Goal: Information Seeking & Learning: Learn about a topic

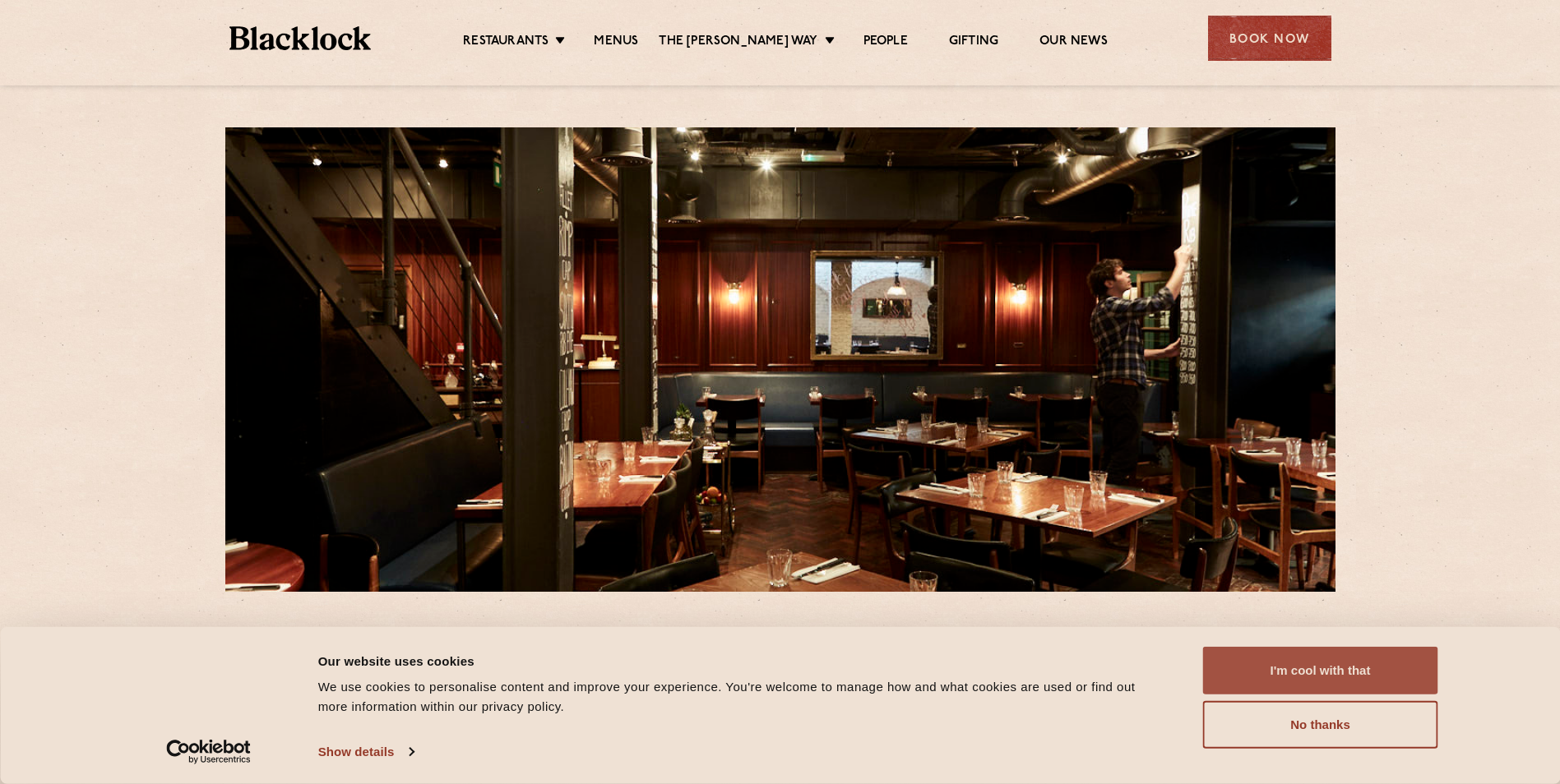
click at [1326, 674] on button "I'm cool with that" at bounding box center [1320, 671] width 235 height 48
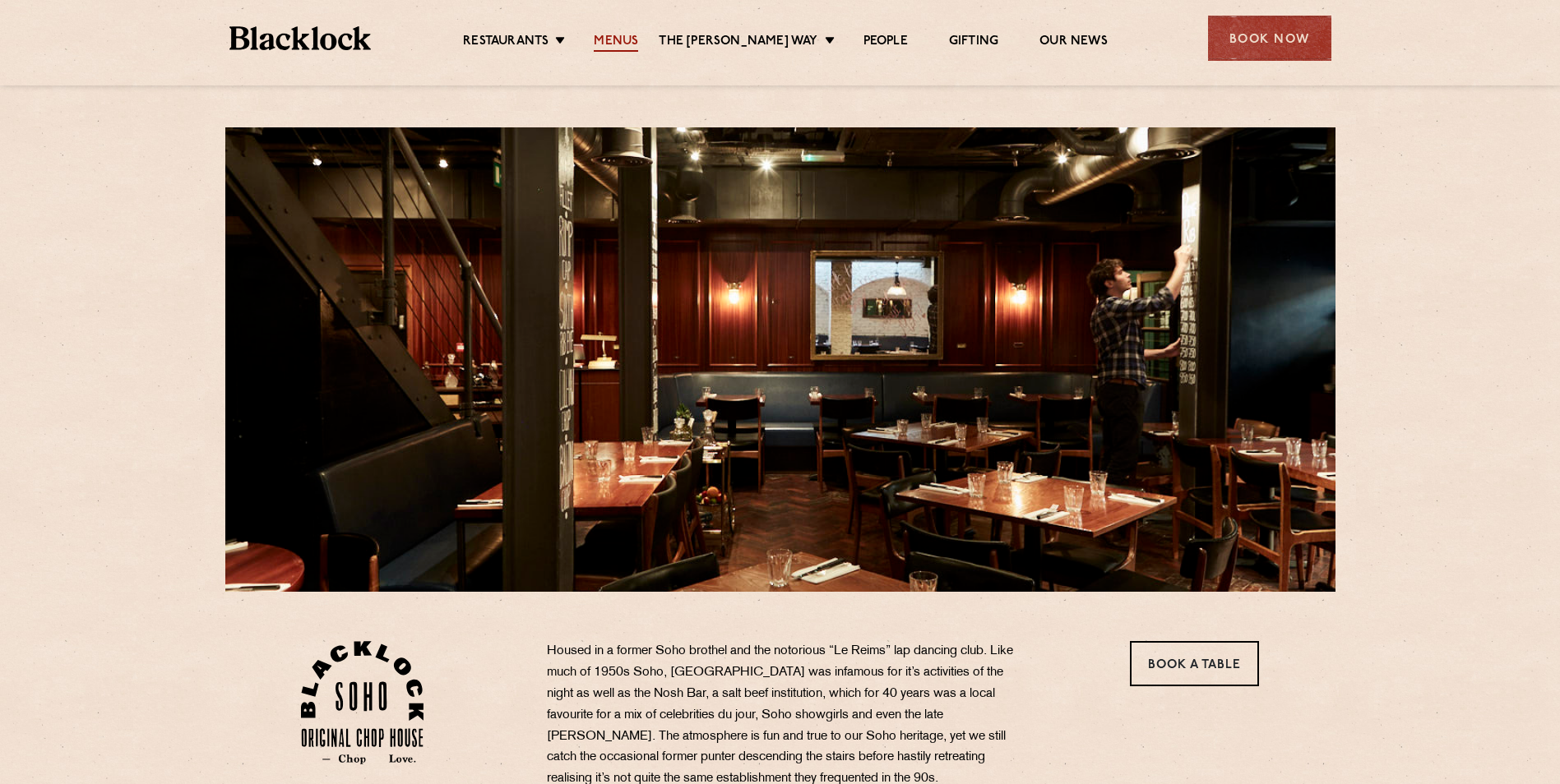
click at [638, 42] on link "Menus" at bounding box center [616, 42] width 44 height 18
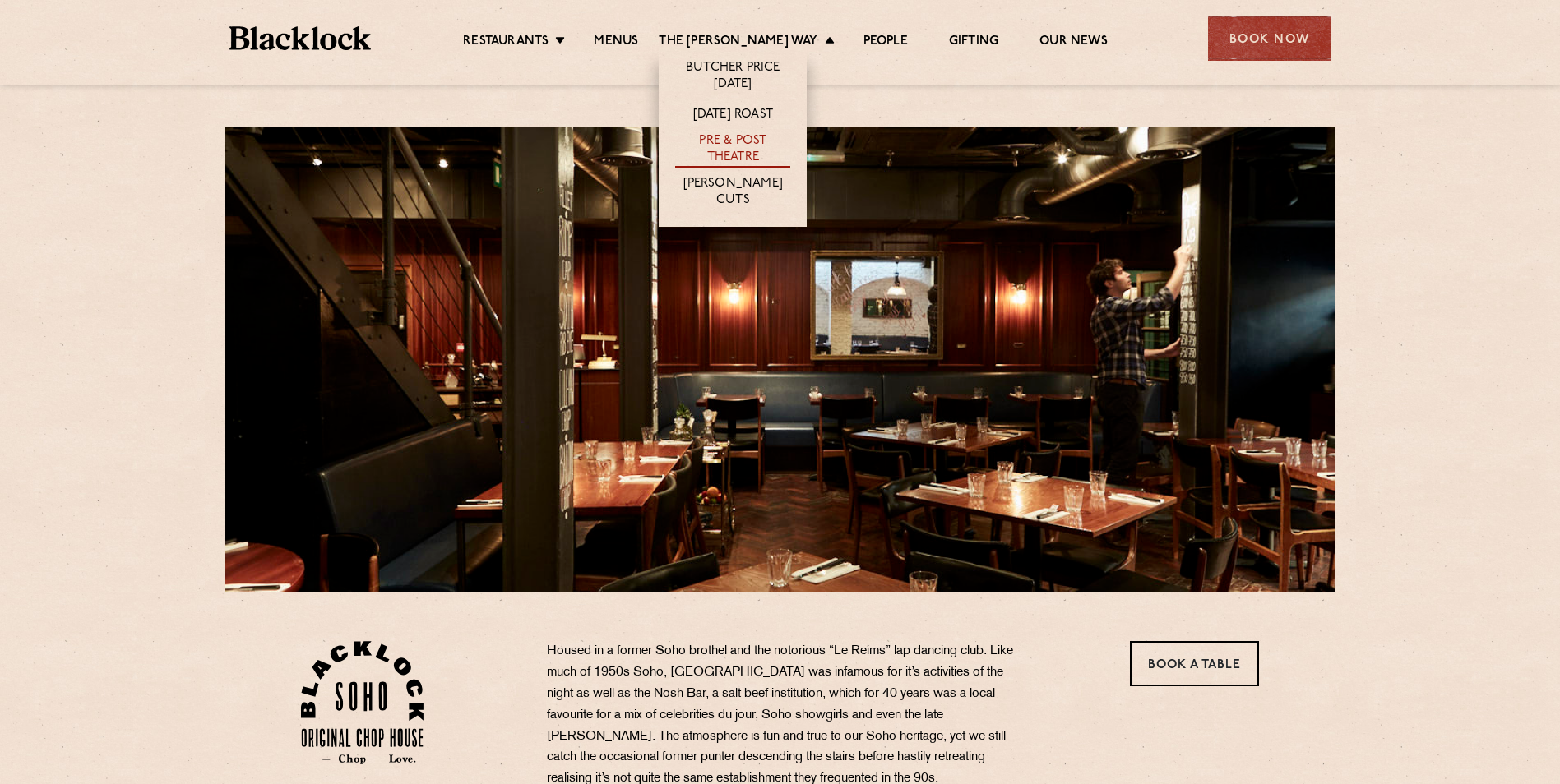
click at [739, 142] on link "Pre & Post Theatre" at bounding box center [732, 150] width 115 height 35
